Goal: Task Accomplishment & Management: Manage account settings

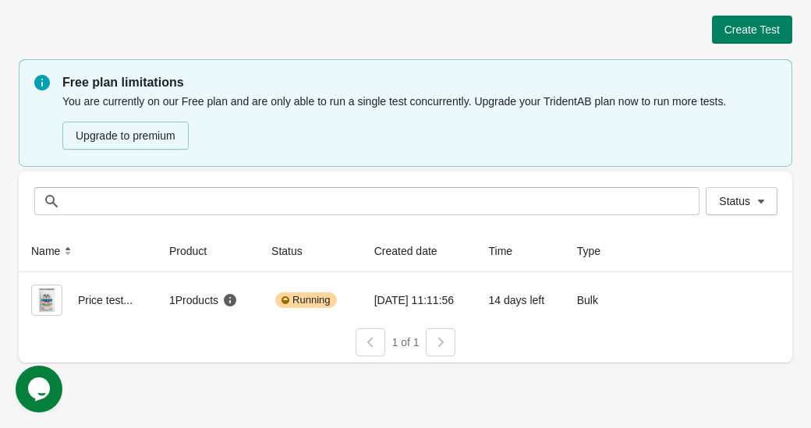
click at [43, 400] on icon "Opens Chat This icon Opens the chat window." at bounding box center [39, 389] width 25 height 25
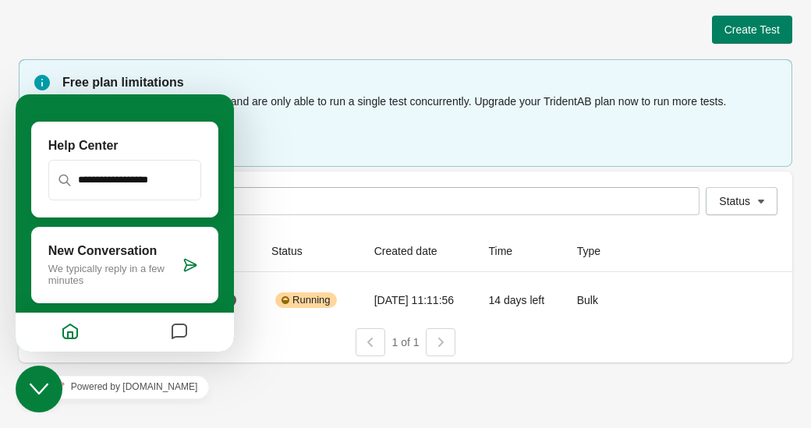
scroll to position [181, 0]
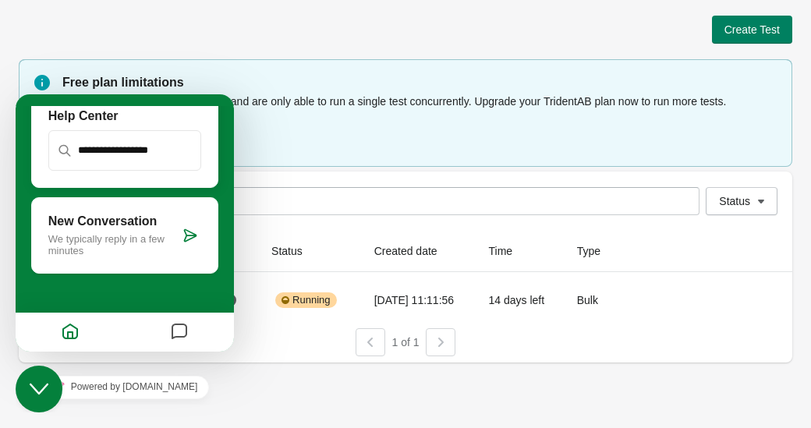
click at [179, 329] on icon "Messages" at bounding box center [179, 332] width 19 height 30
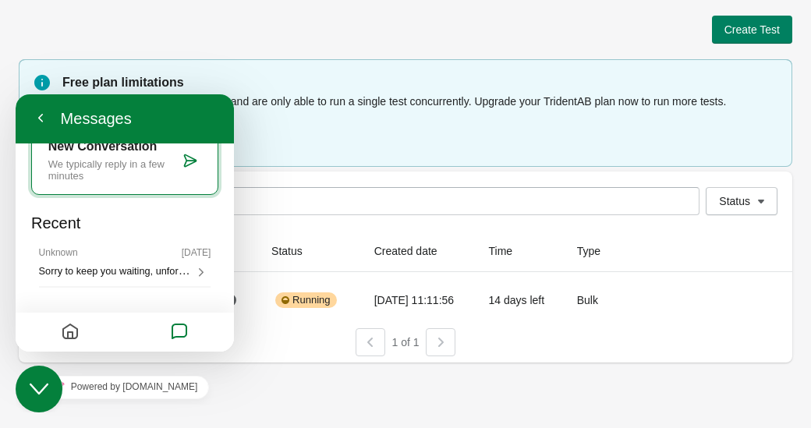
scroll to position [80, 0]
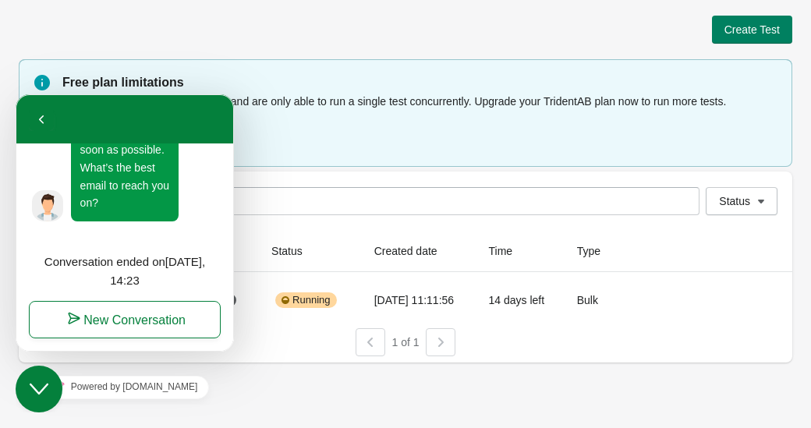
scroll to position [449, 0]
click at [40, 118] on icon "button" at bounding box center [41, 119] width 14 height 19
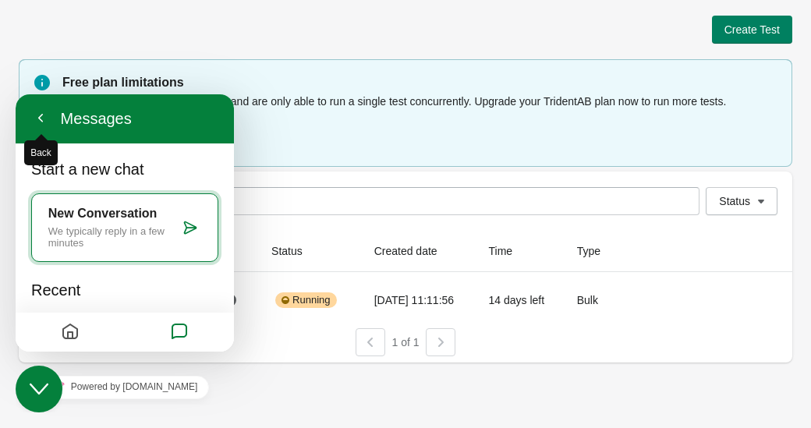
scroll to position [391, 0]
drag, startPoint x: 344, startPoint y: 232, endPoint x: 257, endPoint y: 241, distance: 87.8
click at [344, 232] on th "Status" at bounding box center [310, 251] width 103 height 41
click at [36, 390] on icon "$i18n('chat', 'chat_widget')" at bounding box center [39, 389] width 19 height 11
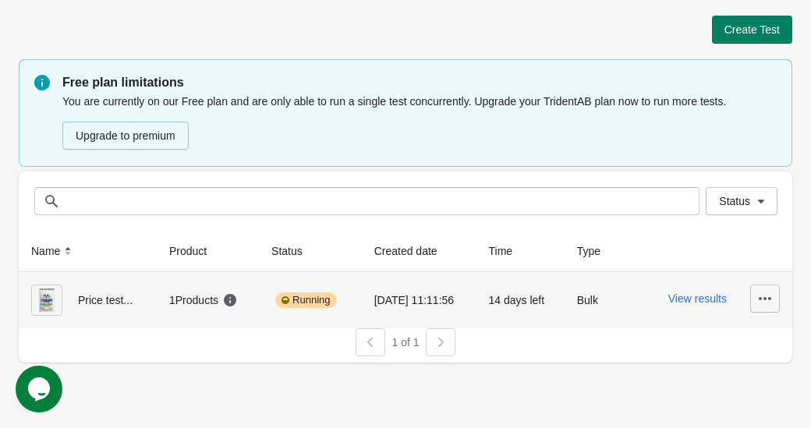
click at [761, 299] on icon "button" at bounding box center [765, 299] width 16 height 16
click at [745, 228] on span "Pause" at bounding box center [751, 228] width 31 height 16
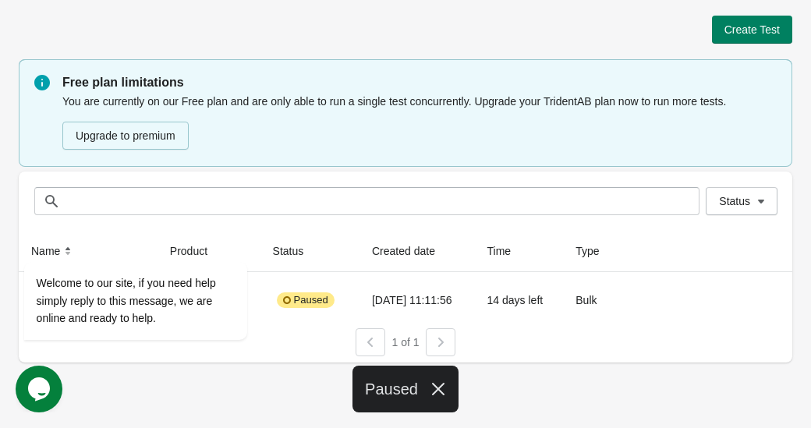
scroll to position [0, 0]
click at [45, 384] on icon "$i18n('chat', 'chat_widget')" at bounding box center [39, 388] width 22 height 23
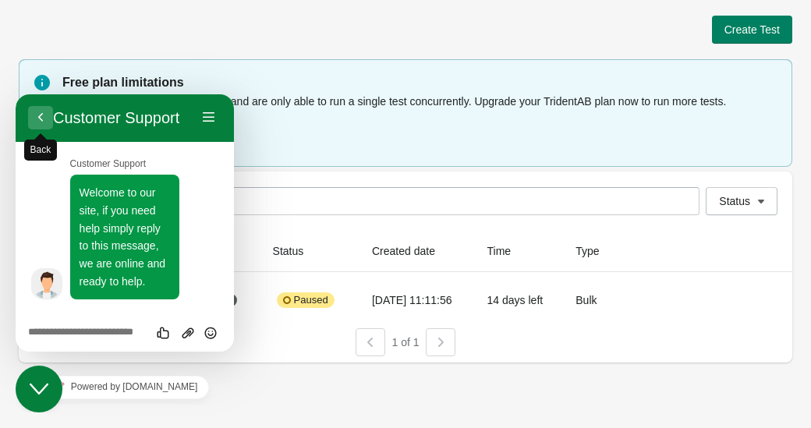
click at [41, 115] on button "Back" at bounding box center [40, 117] width 25 height 23
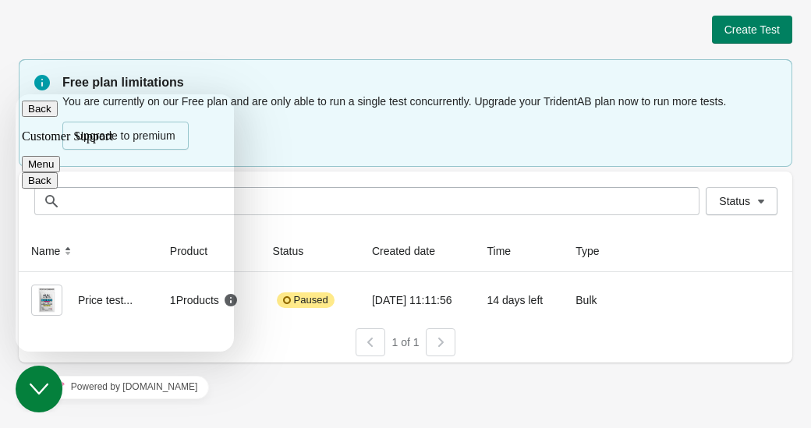
click at [37, 387] on icon "Close Chat This icon closes the chat window." at bounding box center [39, 389] width 19 height 19
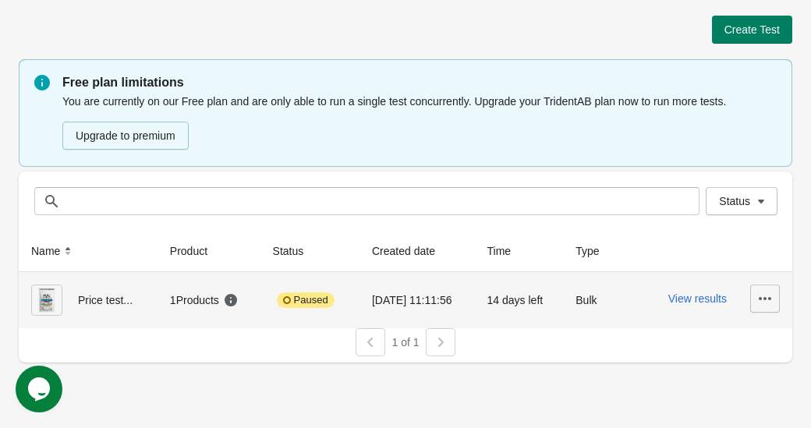
click at [762, 299] on icon "button" at bounding box center [765, 299] width 16 height 16
click at [744, 196] on span "Delete" at bounding box center [747, 196] width 41 height 16
